Goal: Find contact information: Find contact information

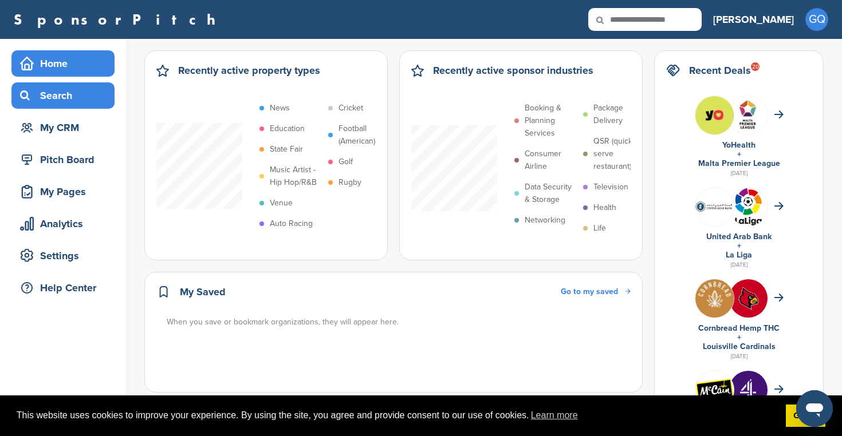
click at [58, 101] on div "Search" at bounding box center [65, 95] width 97 height 21
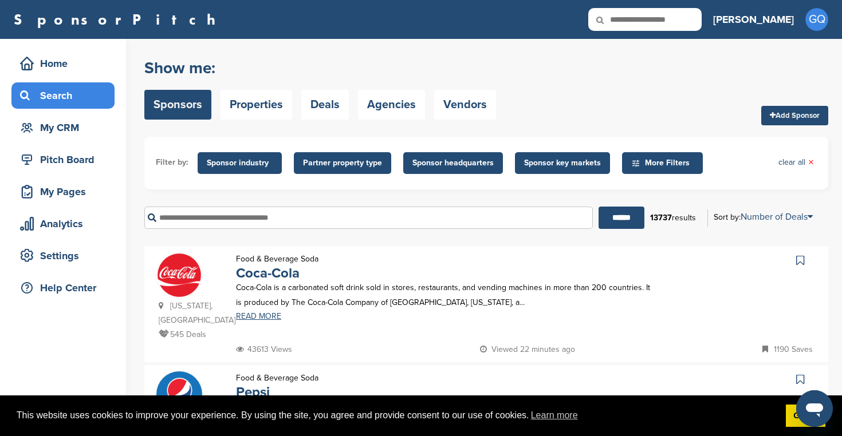
click at [246, 220] on input "text" at bounding box center [368, 218] width 448 height 22
click at [617, 218] on input "******" at bounding box center [621, 218] width 46 height 22
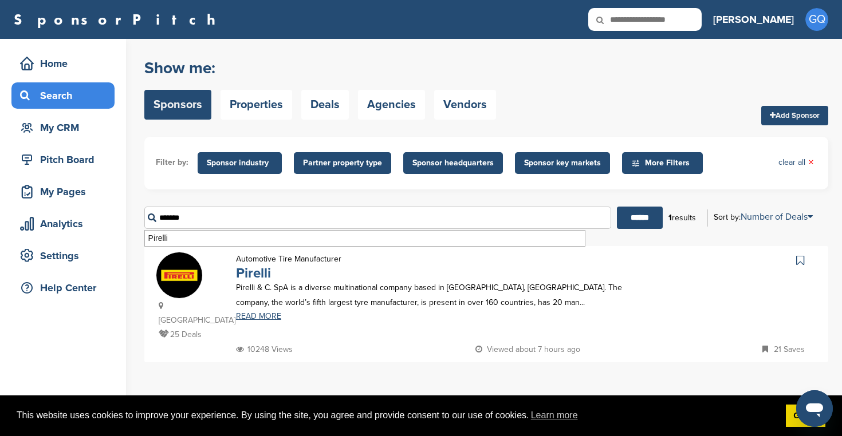
click at [262, 272] on link "Pirelli" at bounding box center [253, 273] width 35 height 17
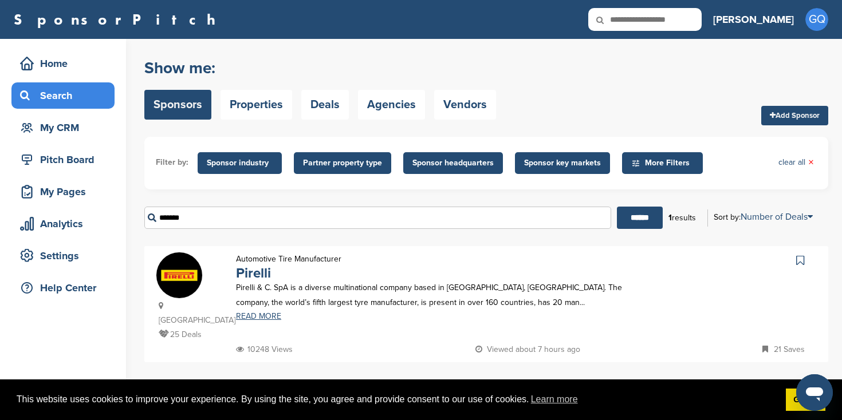
click at [275, 219] on input "*******" at bounding box center [377, 218] width 467 height 22
type input "****"
click at [635, 218] on input "******" at bounding box center [640, 218] width 46 height 22
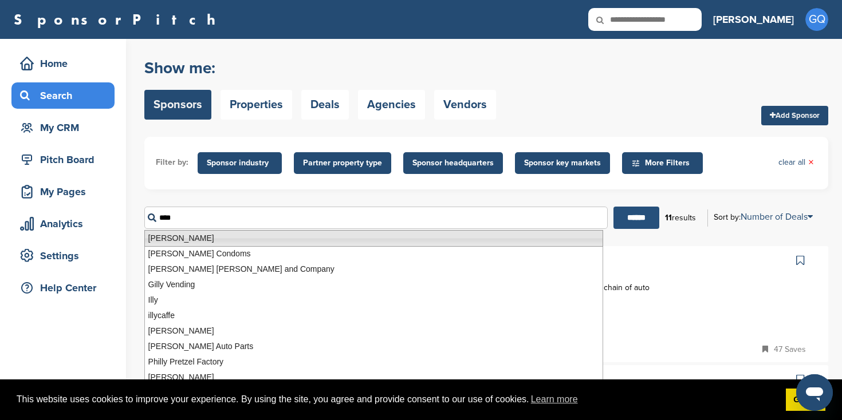
click at [633, 222] on input "******" at bounding box center [636, 218] width 46 height 22
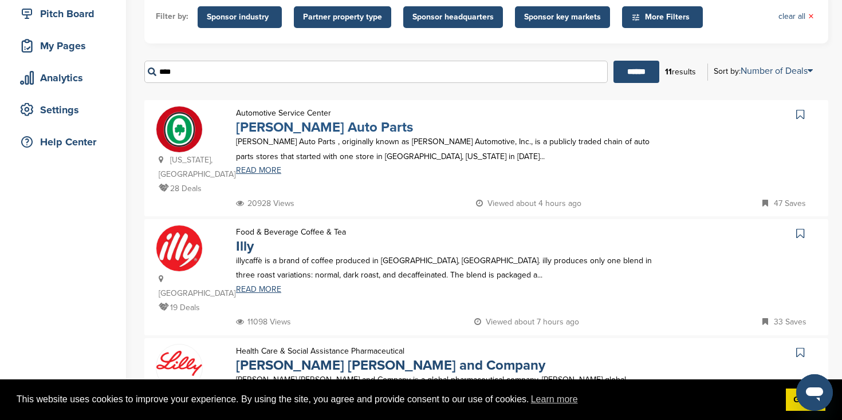
scroll to position [148, 0]
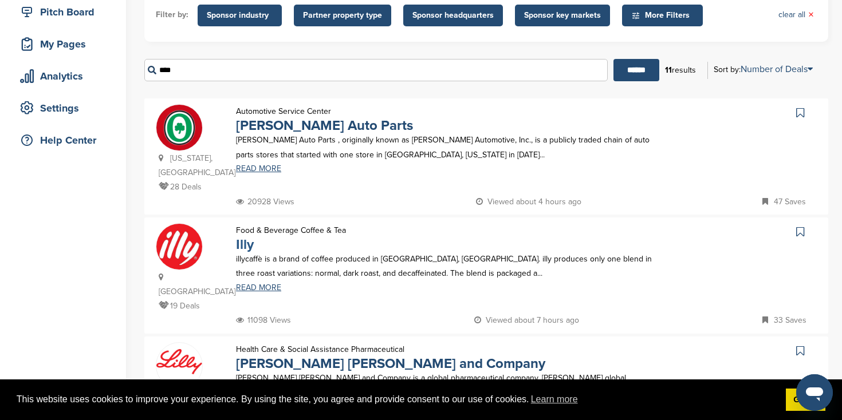
click at [243, 237] on link "Illy" at bounding box center [245, 245] width 18 height 17
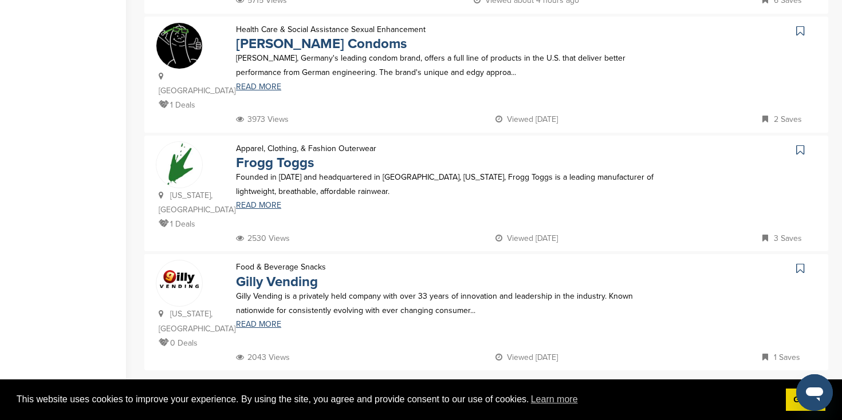
scroll to position [1063, 0]
click at [502, 384] on link "2" at bounding box center [500, 394] width 24 height 21
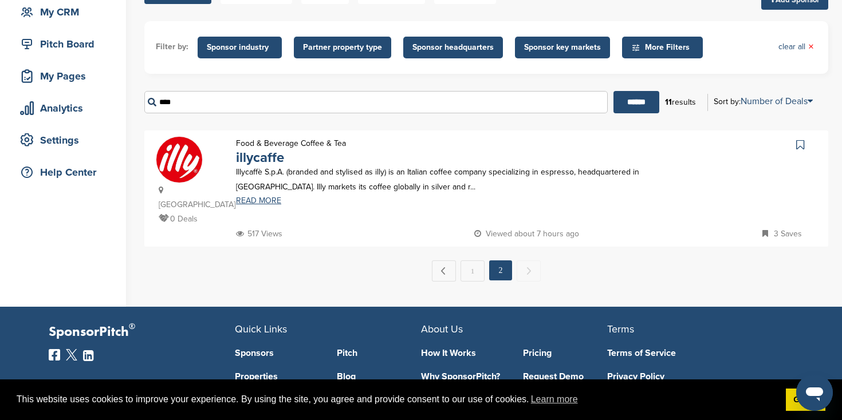
scroll to position [137, 0]
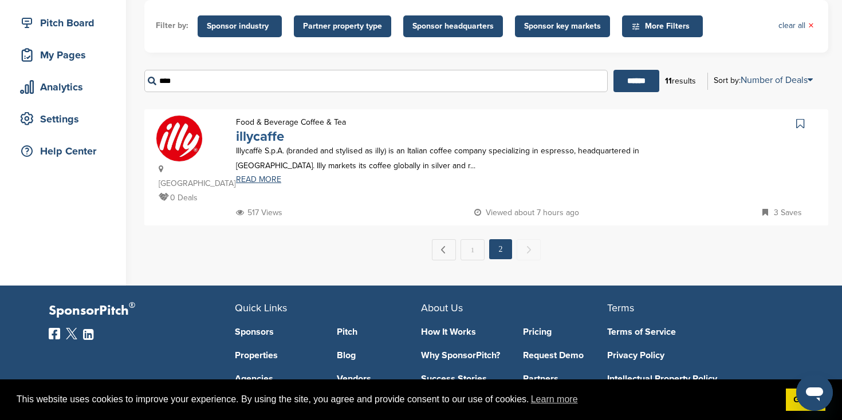
click at [265, 132] on link "illycaffe" at bounding box center [260, 136] width 48 height 17
click at [471, 239] on link "1" at bounding box center [472, 249] width 24 height 21
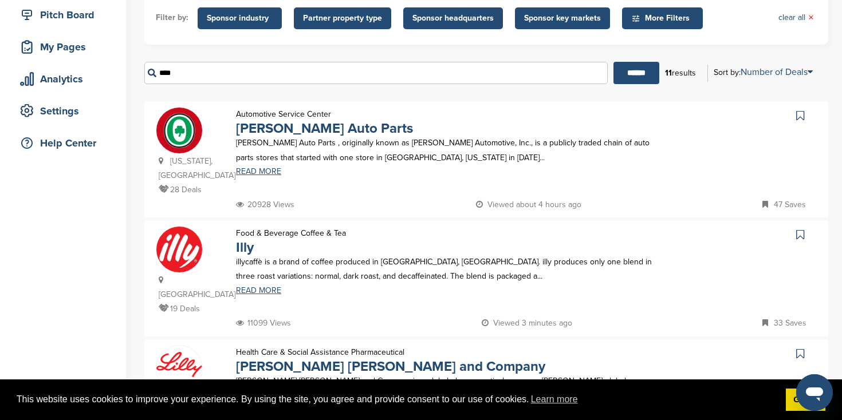
scroll to position [153, 0]
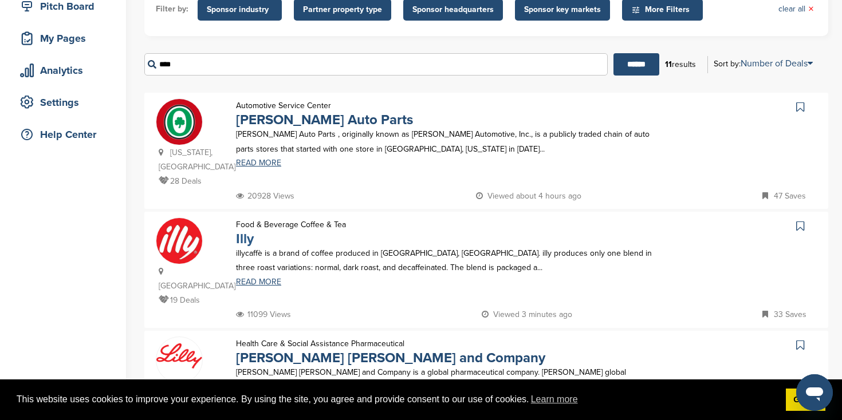
click at [245, 231] on link "Illy" at bounding box center [245, 239] width 18 height 17
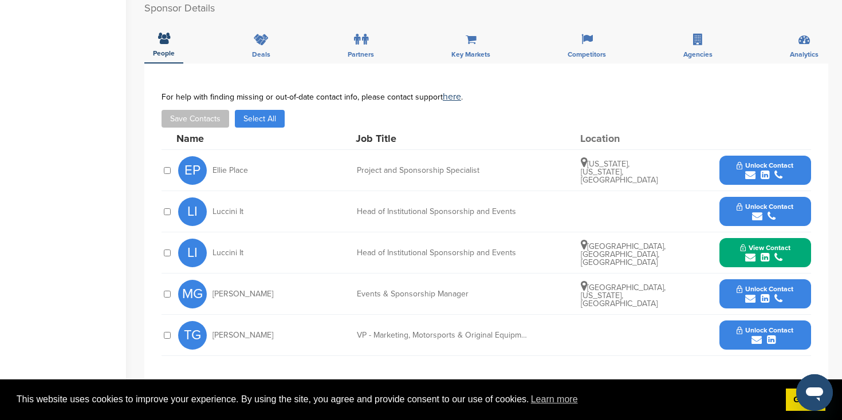
scroll to position [350, 0]
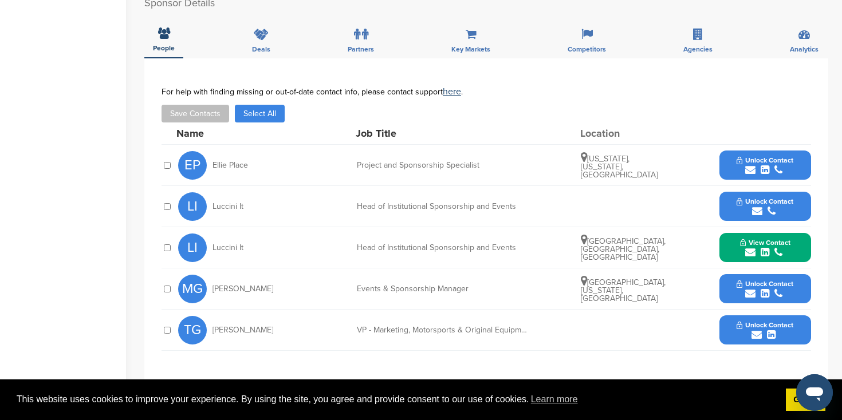
click at [763, 219] on button "Unlock Contact" at bounding box center [765, 207] width 84 height 34
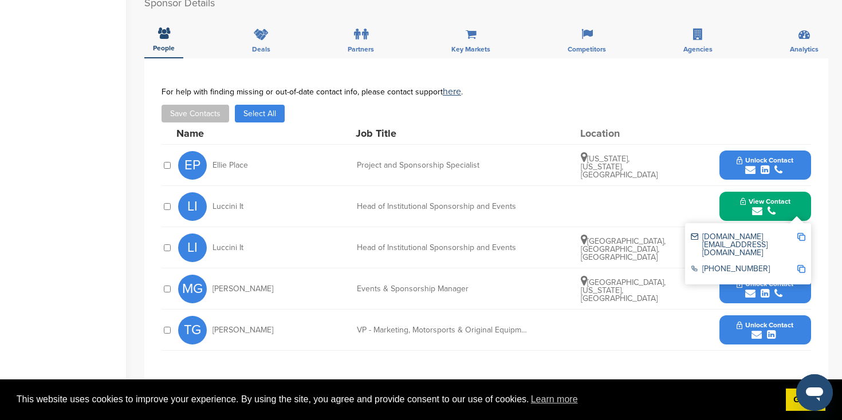
click at [800, 237] on img at bounding box center [801, 237] width 8 height 8
click at [555, 128] on div "Name Job Title Location" at bounding box center [493, 134] width 635 height 22
click at [667, 203] on div "LI Luccini It Head of Institutional Sponsorship and Events View Contact luccini…" at bounding box center [494, 206] width 633 height 41
click at [784, 204] on span "View Contact" at bounding box center [765, 202] width 50 height 8
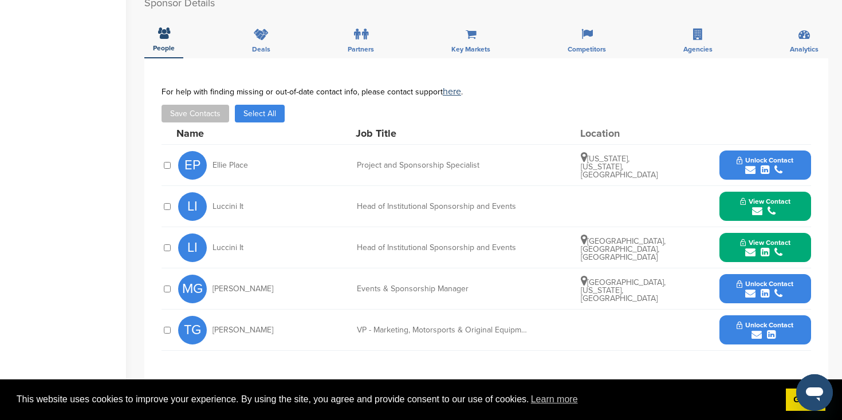
click at [785, 255] on div "submit" at bounding box center [765, 252] width 50 height 11
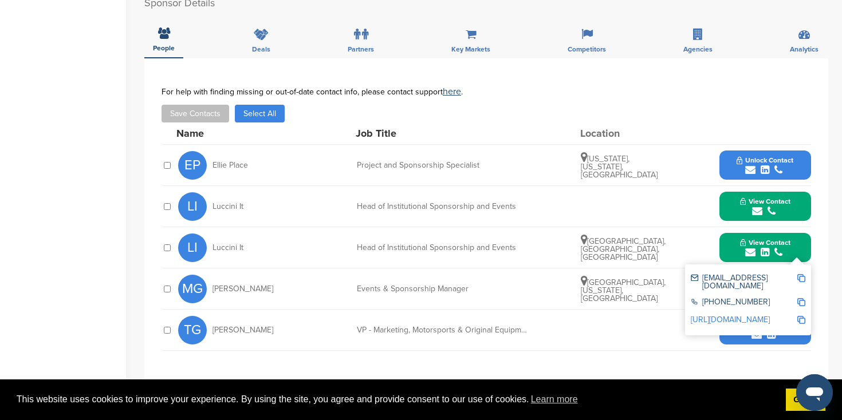
click at [763, 315] on link "http://www.linkedin.com/in/luccini-simona-it-94647917" at bounding box center [730, 320] width 79 height 10
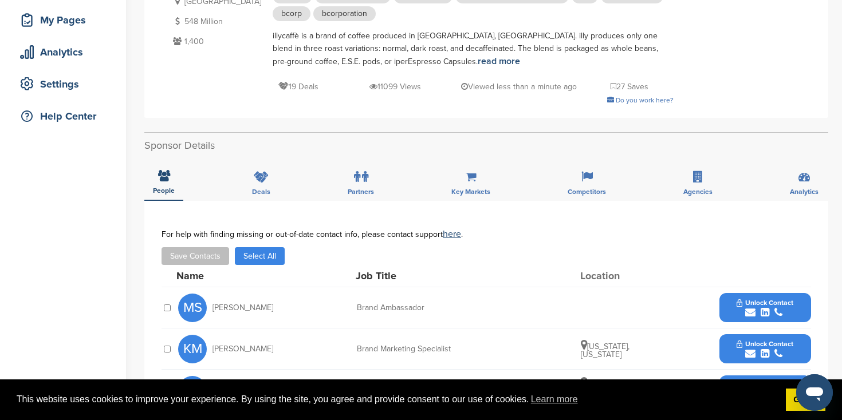
scroll to position [133, 0]
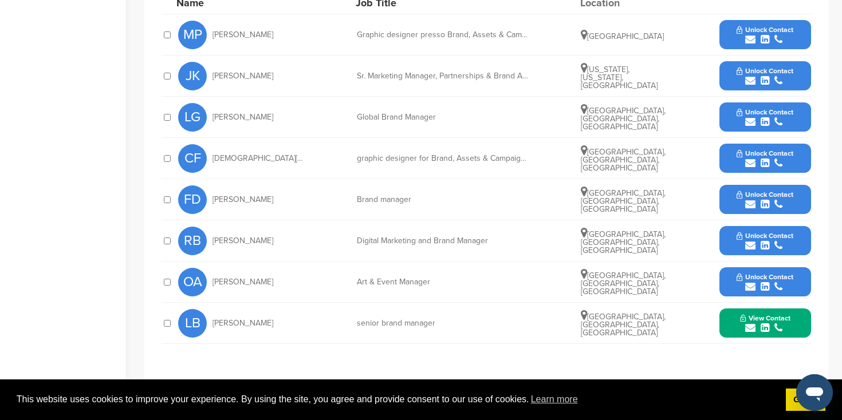
scroll to position [439, 0]
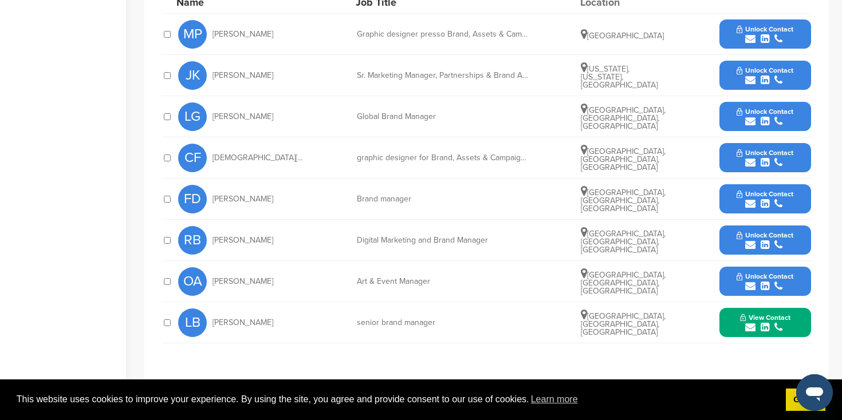
click at [754, 285] on icon "submit" at bounding box center [750, 286] width 10 height 10
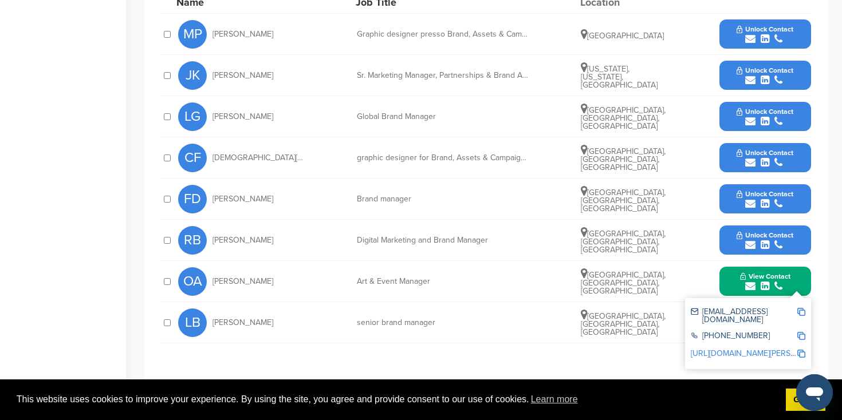
click at [821, 298] on div "**********" at bounding box center [486, 154] width 684 height 454
click at [820, 309] on div "**********" at bounding box center [486, 154] width 684 height 454
click at [640, 363] on div "**********" at bounding box center [486, 154] width 684 height 454
click at [766, 277] on span "View Contact" at bounding box center [765, 277] width 50 height 8
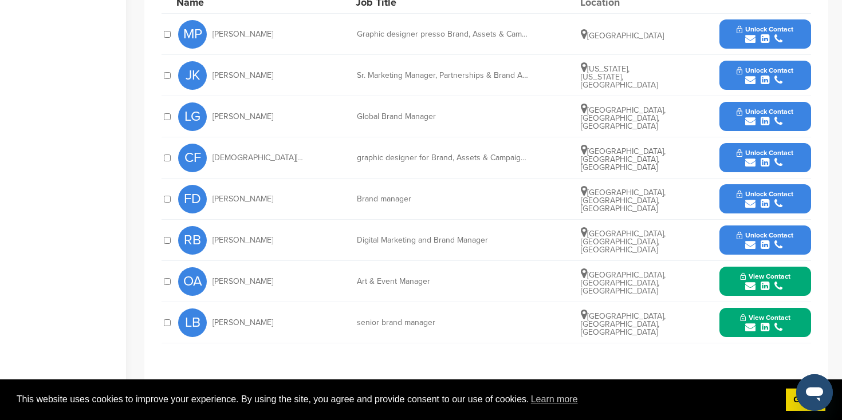
click at [758, 320] on span "View Contact" at bounding box center [765, 318] width 50 height 8
click at [748, 183] on button "Unlock Contact" at bounding box center [765, 199] width 84 height 34
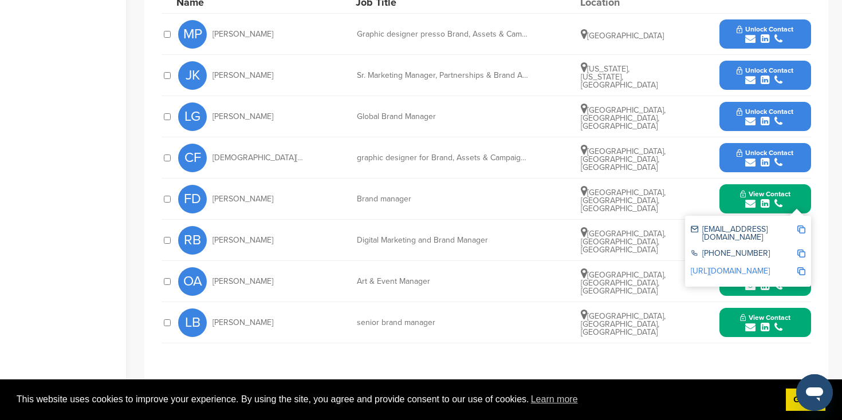
click at [833, 202] on div "You have reached your monthly limit. Please upgrade to access more. Upgrade on …" at bounding box center [493, 44] width 698 height 889
click at [773, 192] on span "View Contact" at bounding box center [765, 194] width 50 height 8
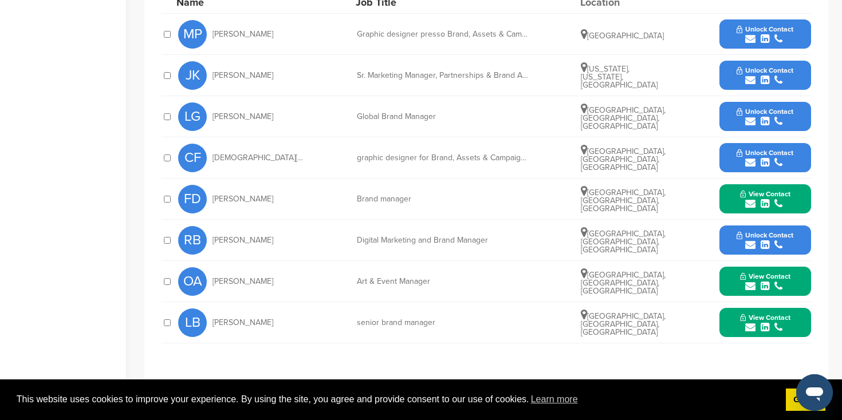
click at [757, 278] on span "View Contact" at bounding box center [765, 277] width 50 height 8
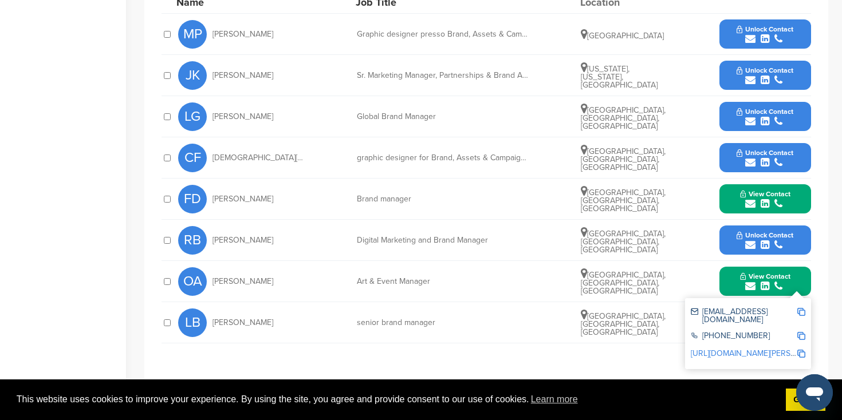
click at [824, 281] on div "**********" at bounding box center [486, 154] width 684 height 454
click at [787, 284] on div "submit" at bounding box center [765, 286] width 50 height 11
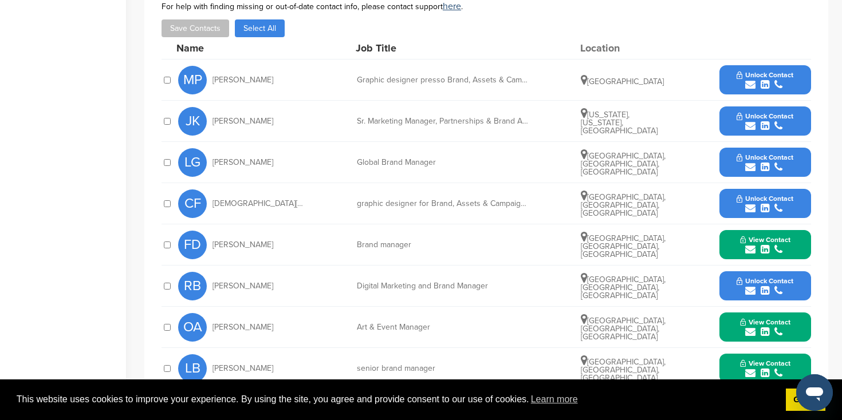
scroll to position [393, 0]
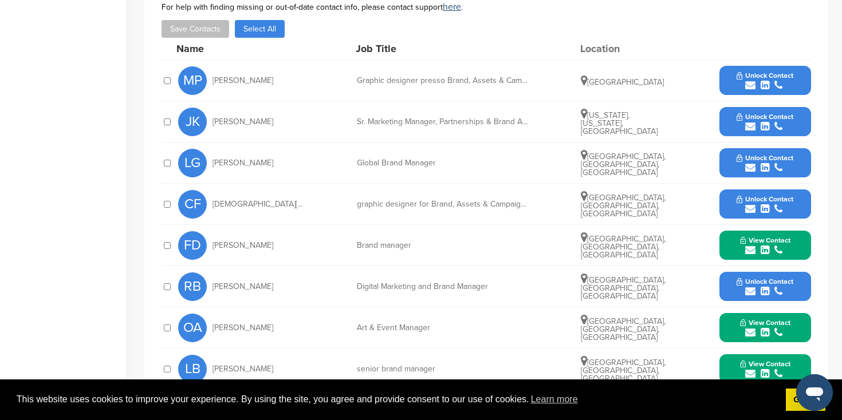
click at [788, 85] on div "submit" at bounding box center [764, 85] width 57 height 11
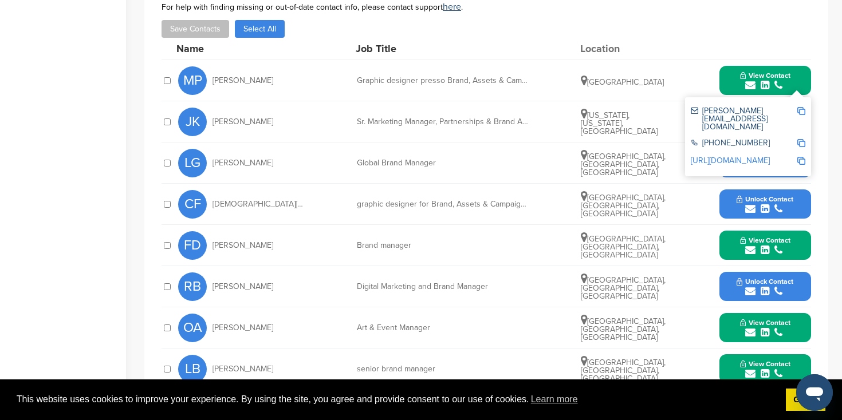
click at [753, 73] on span "View Contact" at bounding box center [765, 76] width 50 height 8
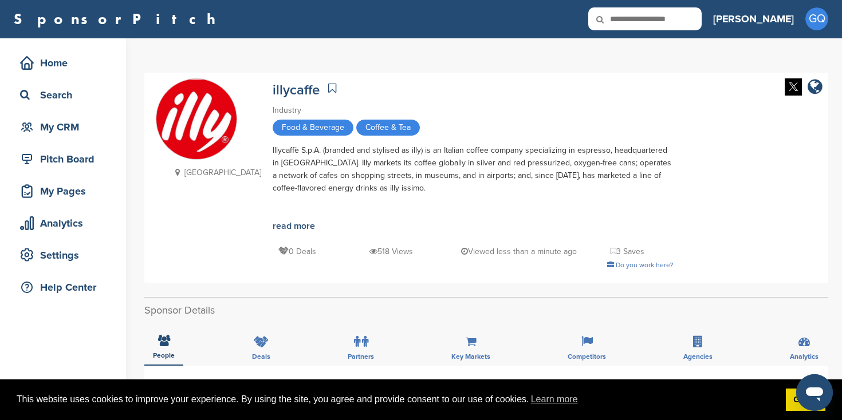
scroll to position [104, 0]
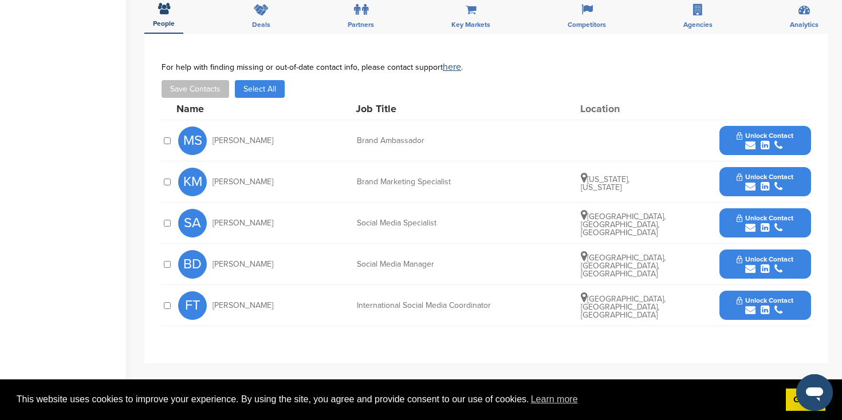
click at [749, 224] on icon "submit" at bounding box center [750, 228] width 10 height 10
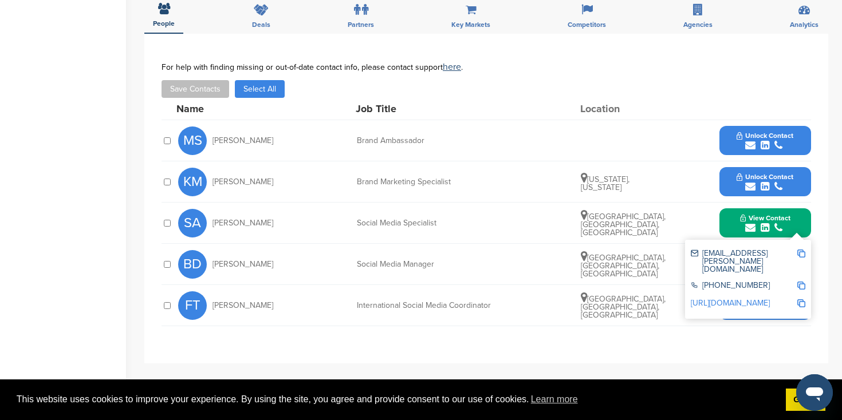
click at [829, 231] on div "You have reached your monthly limit. Please upgrade to access more. Upgrade on …" at bounding box center [493, 147] width 698 height 895
click at [801, 223] on button "View Contact" at bounding box center [765, 223] width 78 height 34
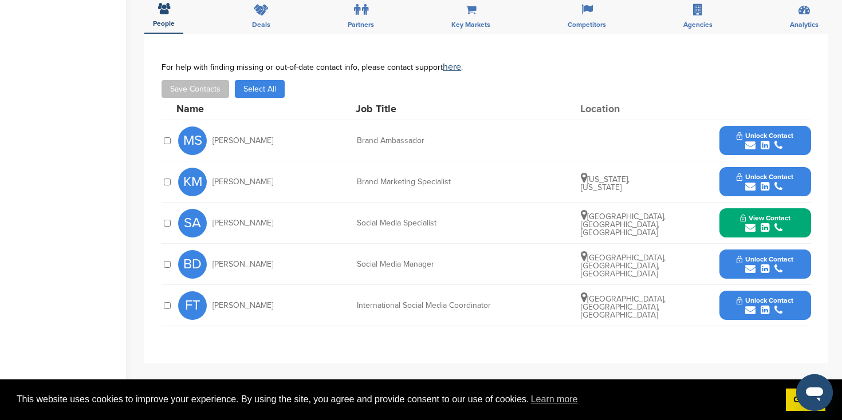
click at [781, 258] on span "Unlock Contact" at bounding box center [764, 259] width 57 height 8
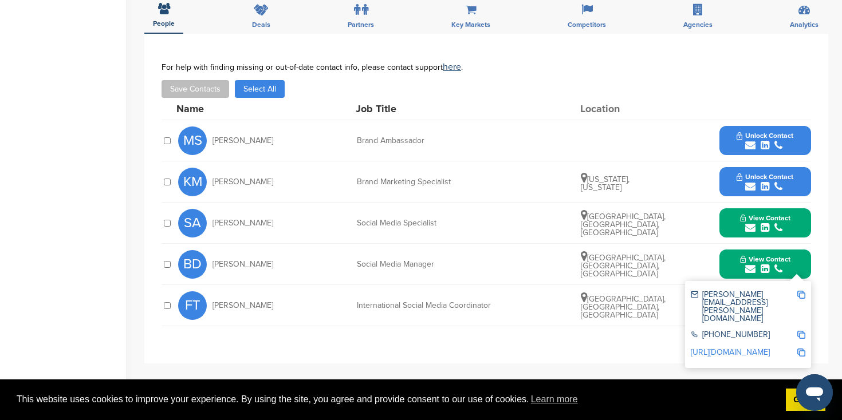
click at [781, 259] on span "View Contact" at bounding box center [765, 259] width 50 height 8
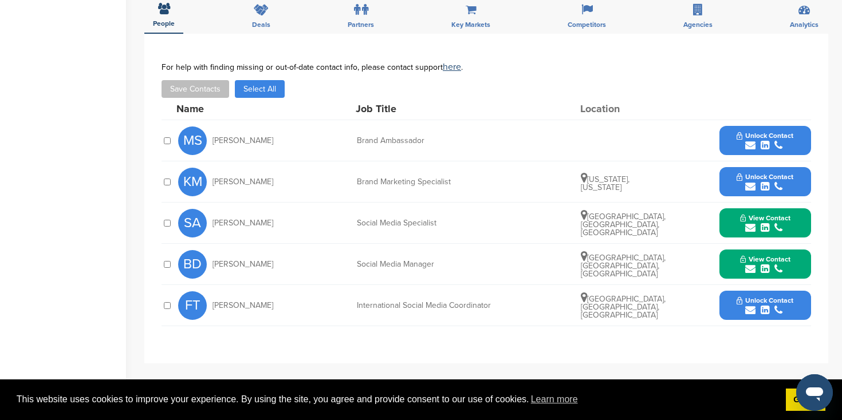
click at [778, 301] on span "Unlock Contact" at bounding box center [764, 301] width 57 height 8
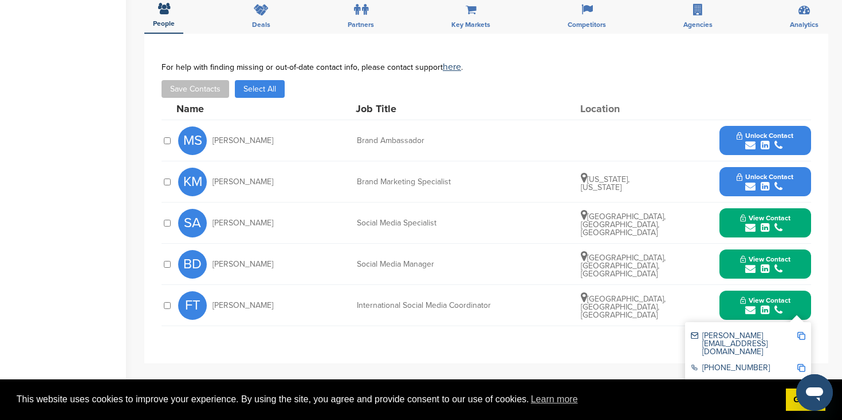
click at [774, 136] on span "Unlock Contact" at bounding box center [764, 136] width 57 height 8
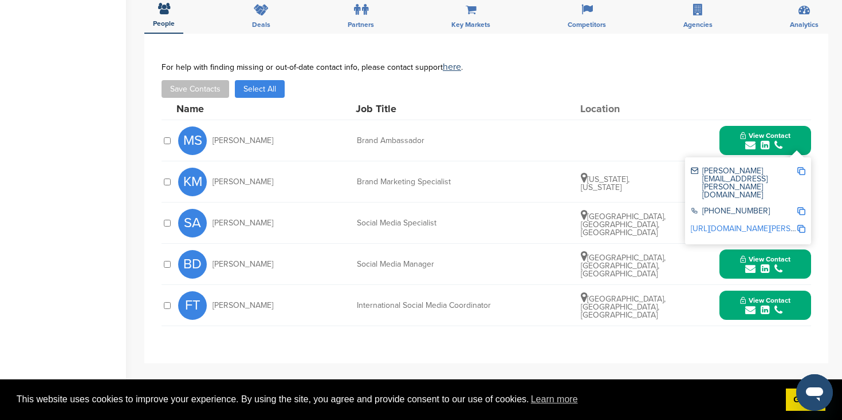
click at [825, 165] on div "**********" at bounding box center [486, 199] width 684 height 330
